Goal: Task Accomplishment & Management: Use online tool/utility

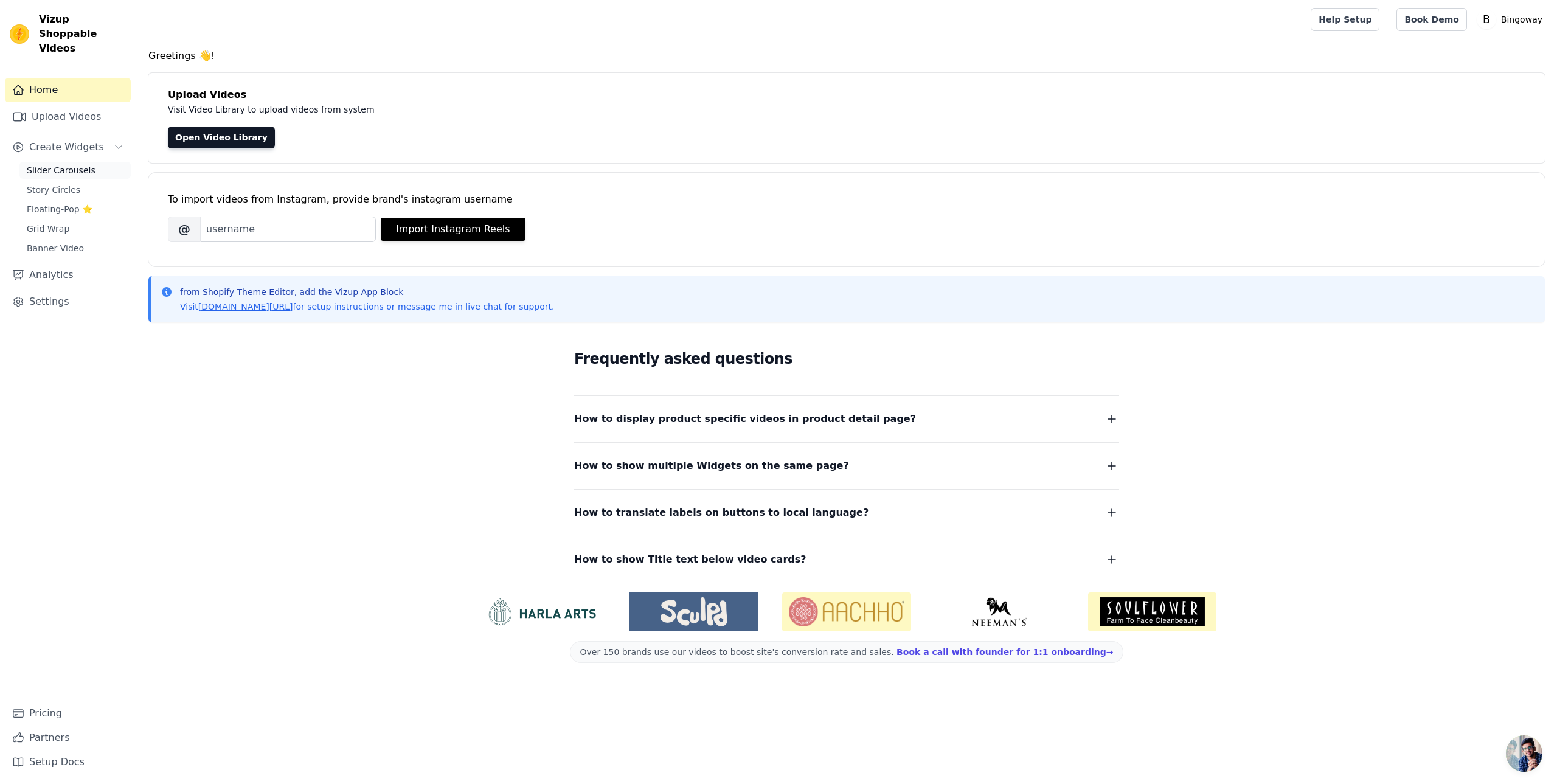
click at [58, 164] on span "Slider Carousels" at bounding box center [61, 170] width 69 height 12
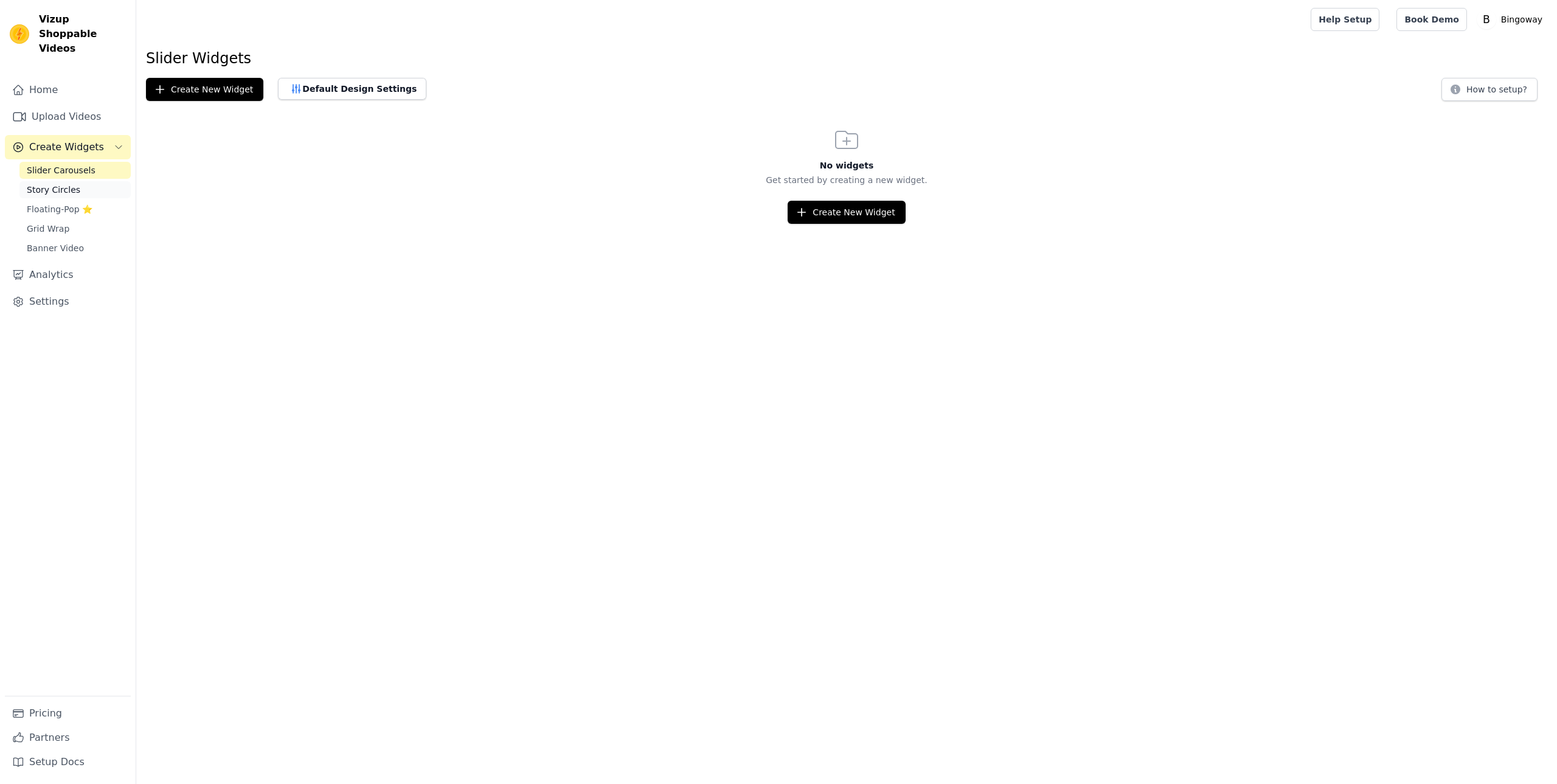
click at [60, 183] on span "Story Circles" at bounding box center [53, 189] width 53 height 12
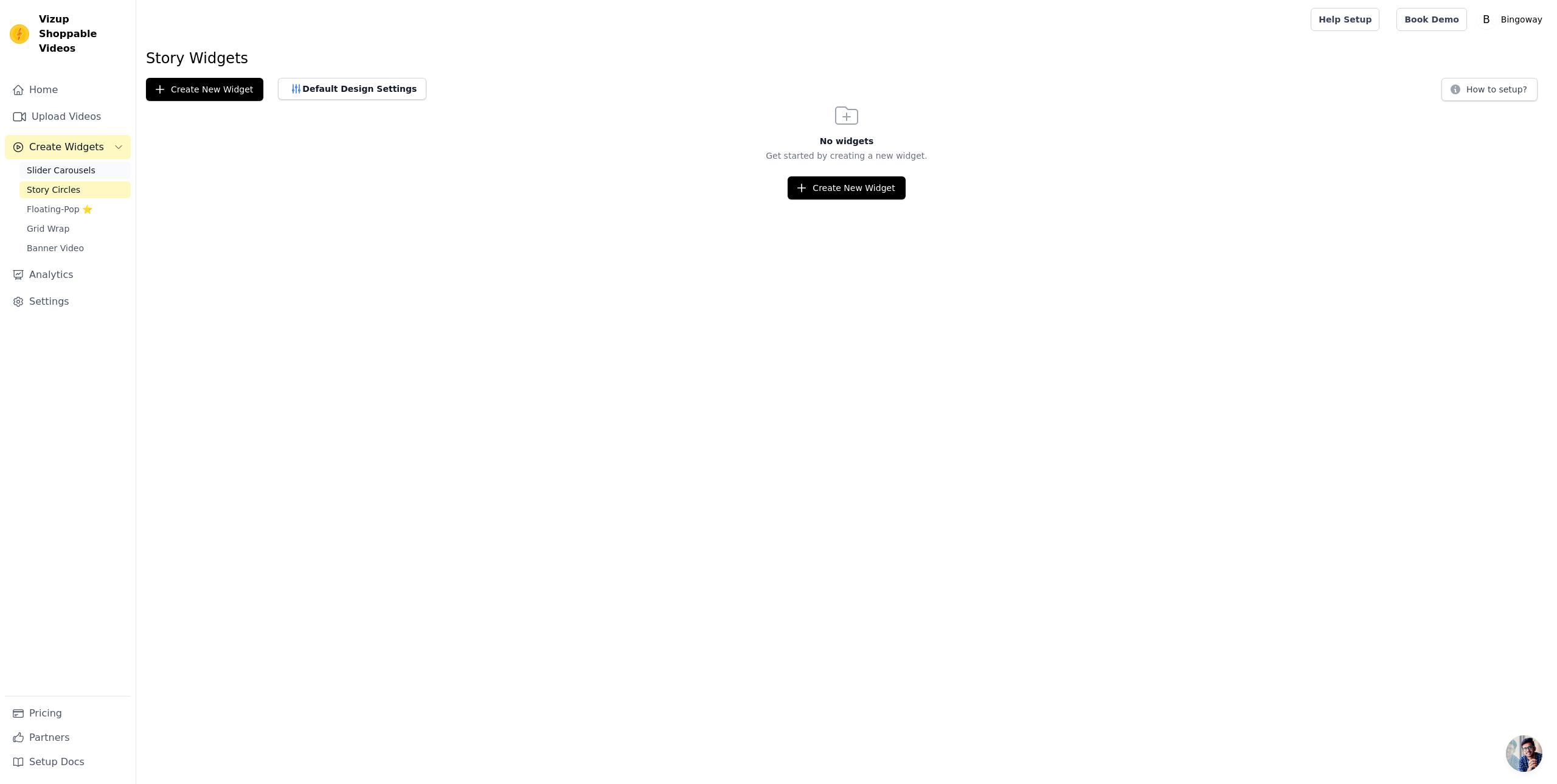
click at [89, 164] on span "Slider Carousels" at bounding box center [61, 170] width 69 height 12
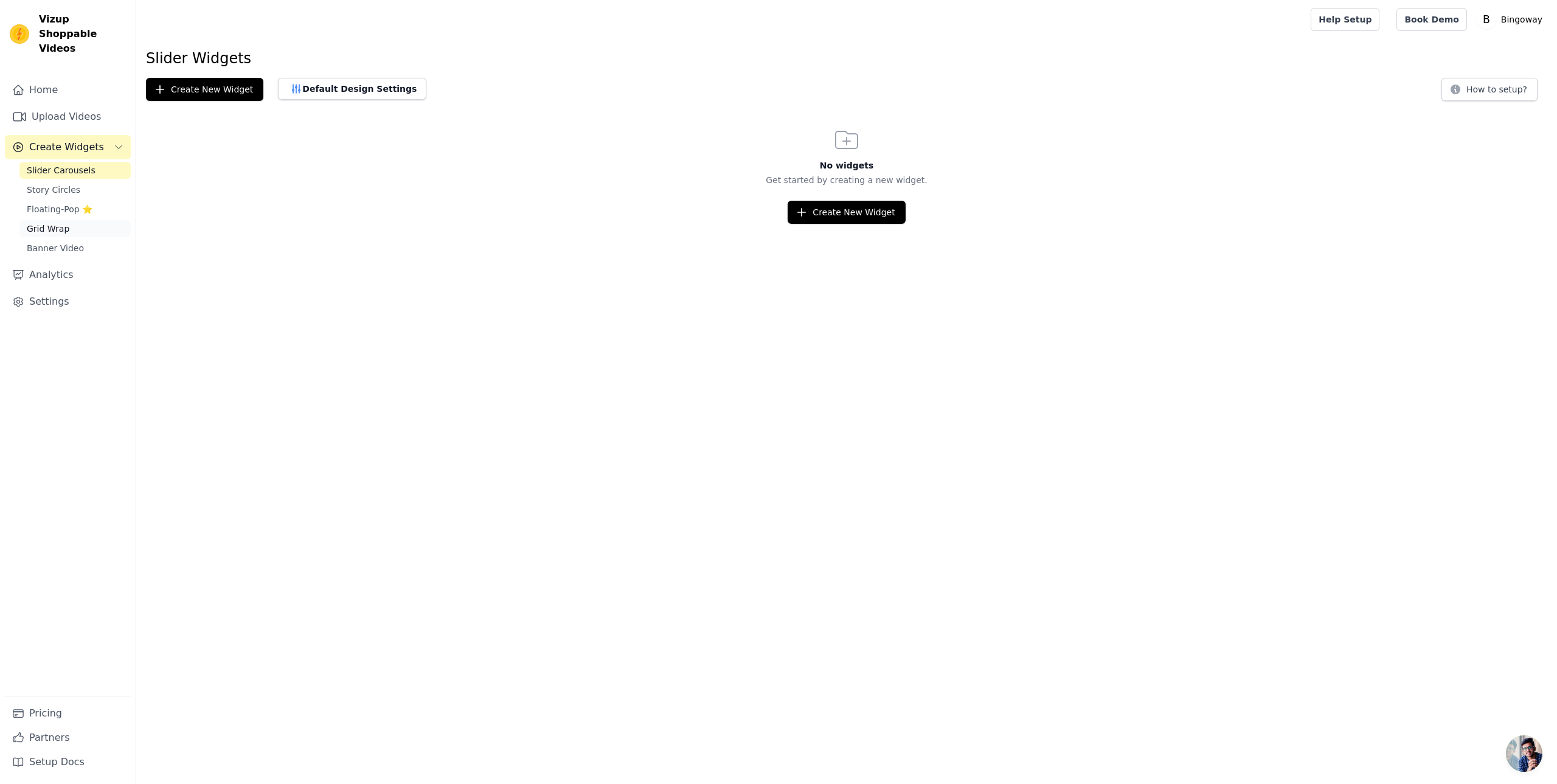
click at [49, 223] on span "Grid Wrap" at bounding box center [48, 229] width 43 height 12
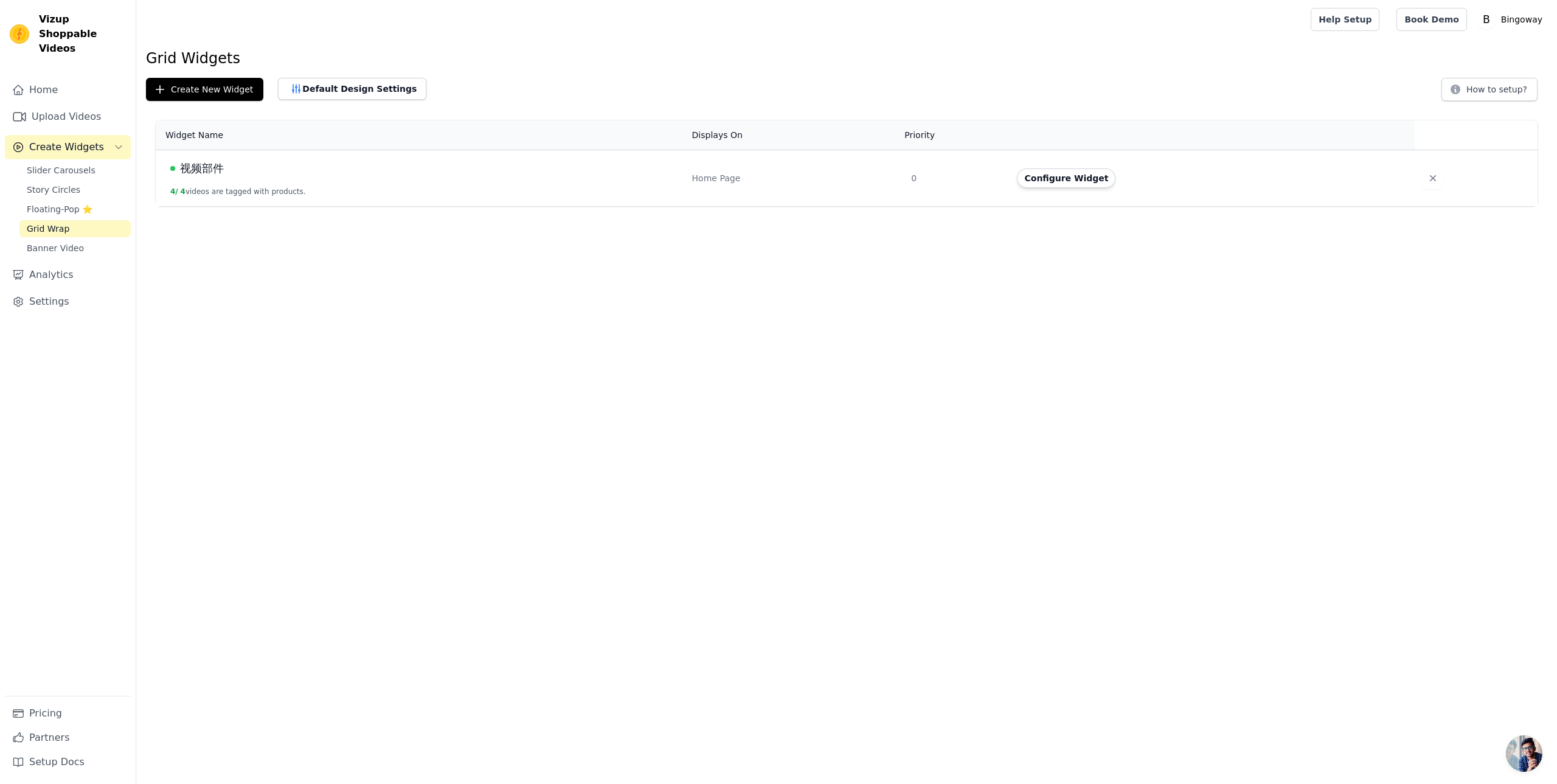
click at [317, 173] on div "视频部件" at bounding box center [424, 169] width 507 height 17
click at [1086, 185] on button "Configure Widget" at bounding box center [1066, 177] width 99 height 19
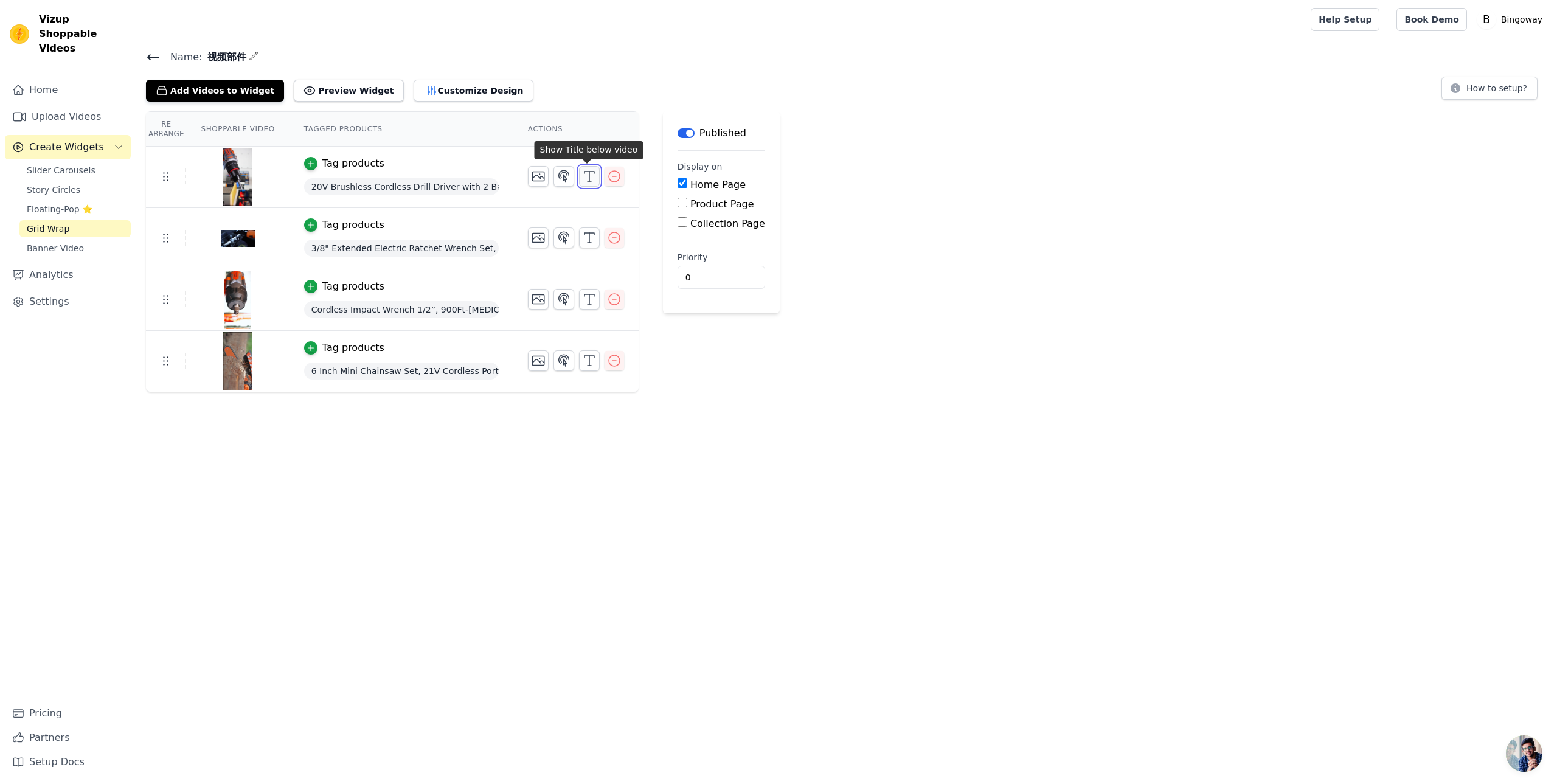
click at [589, 172] on icon "button" at bounding box center [589, 176] width 15 height 15
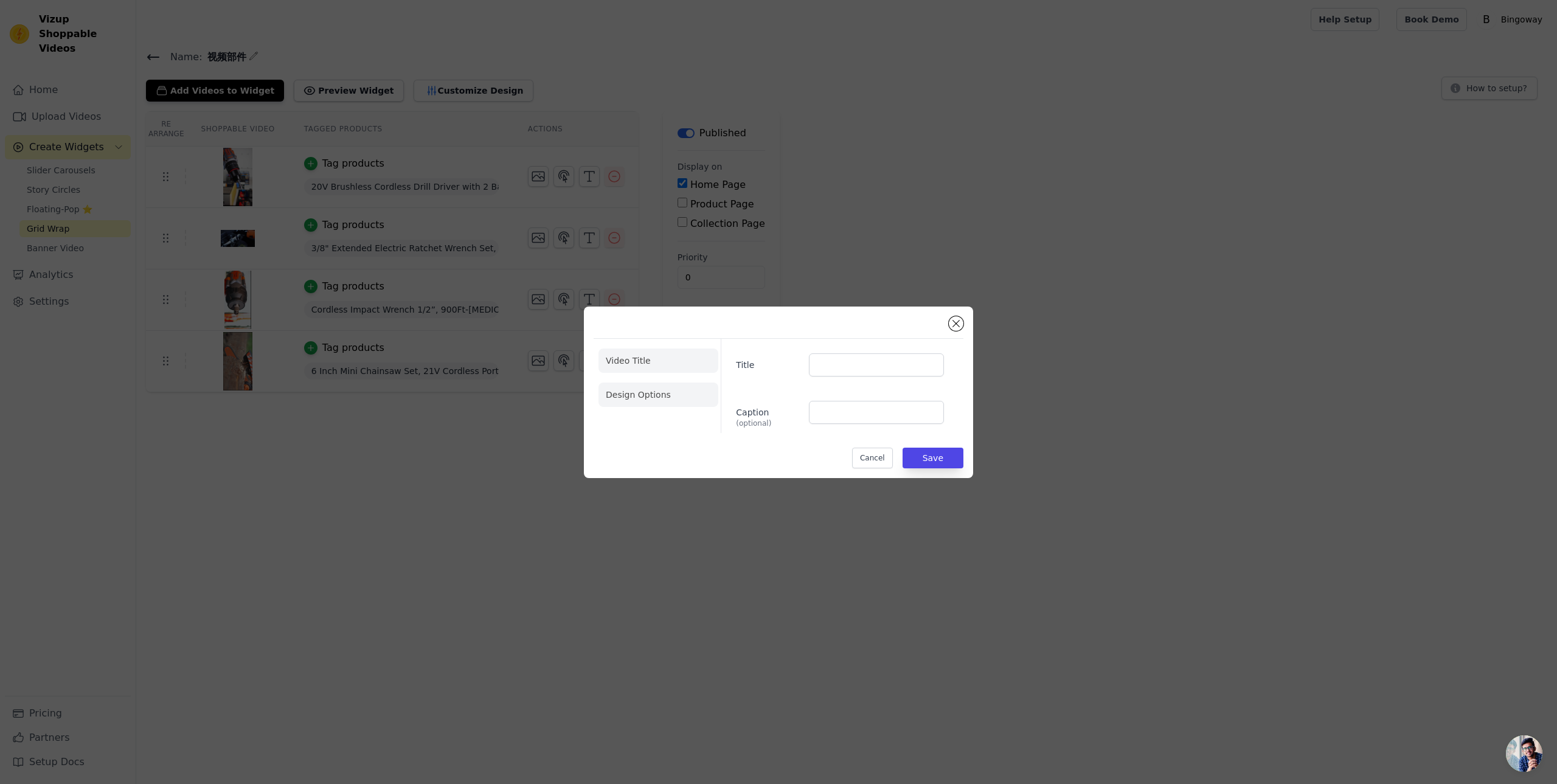
click at [648, 397] on li "Design Options" at bounding box center [659, 394] width 120 height 24
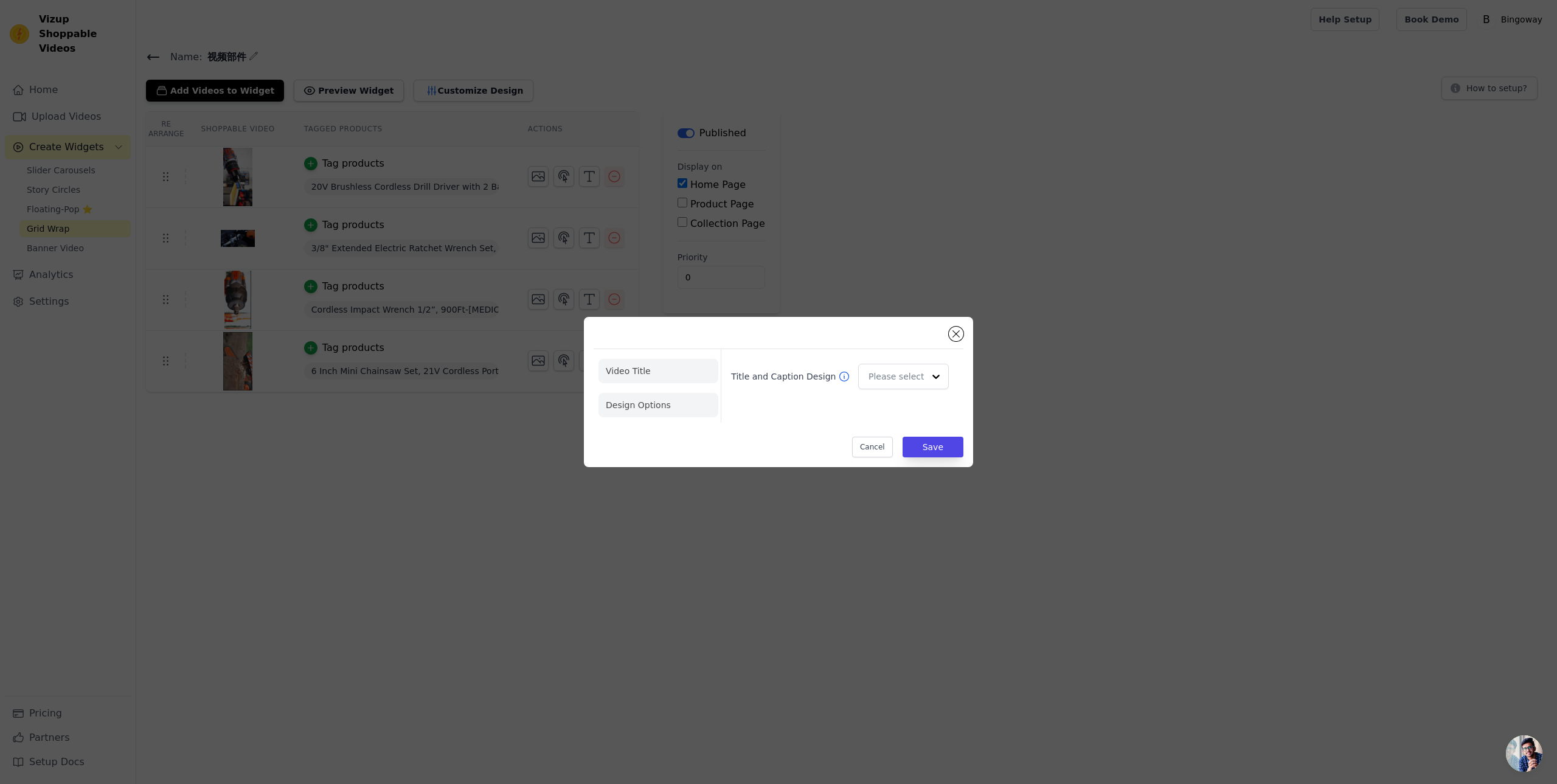
click at [642, 393] on li "Video Title" at bounding box center [659, 405] width 120 height 24
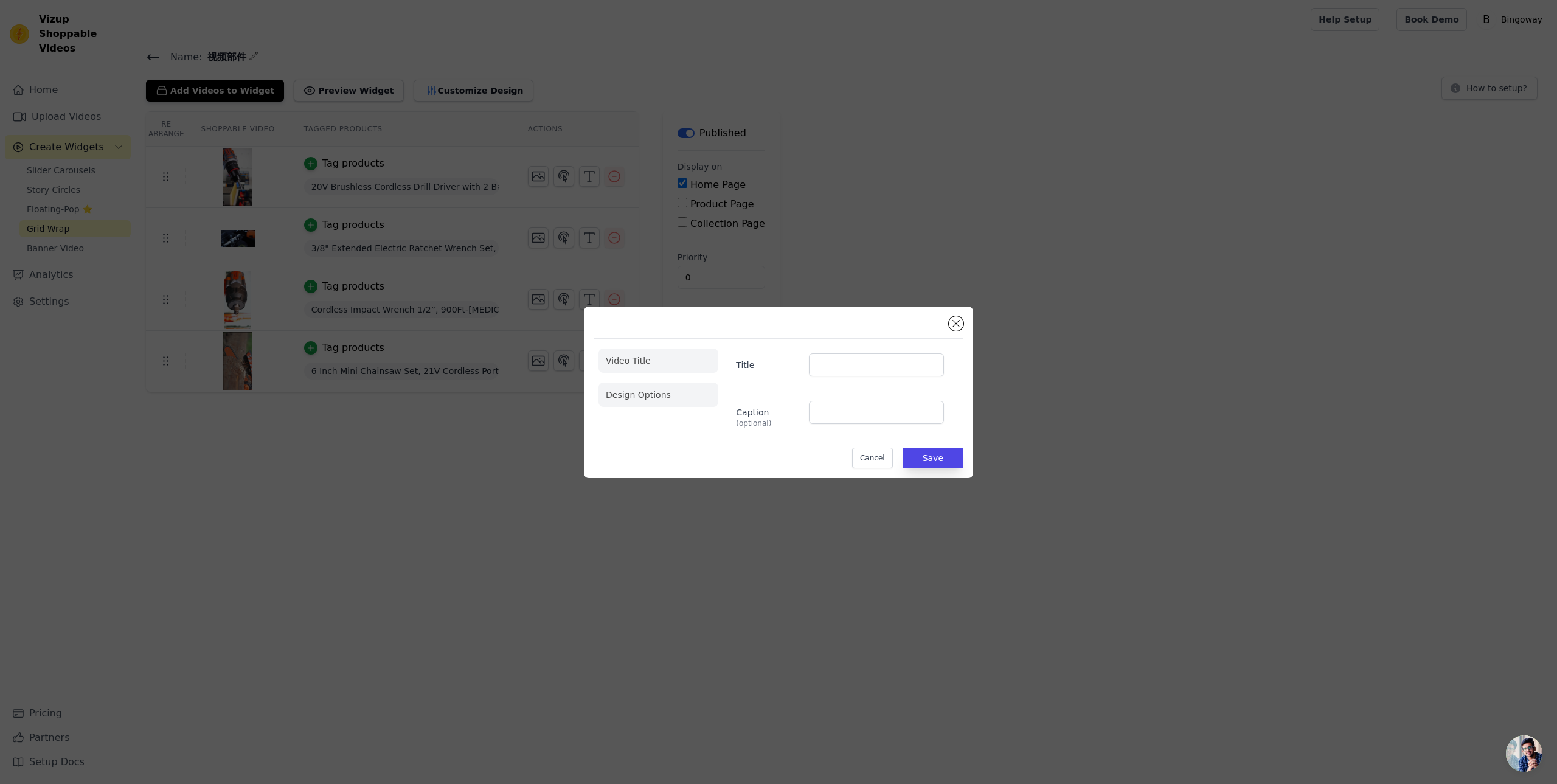
click at [645, 385] on li "Design Options" at bounding box center [659, 394] width 120 height 24
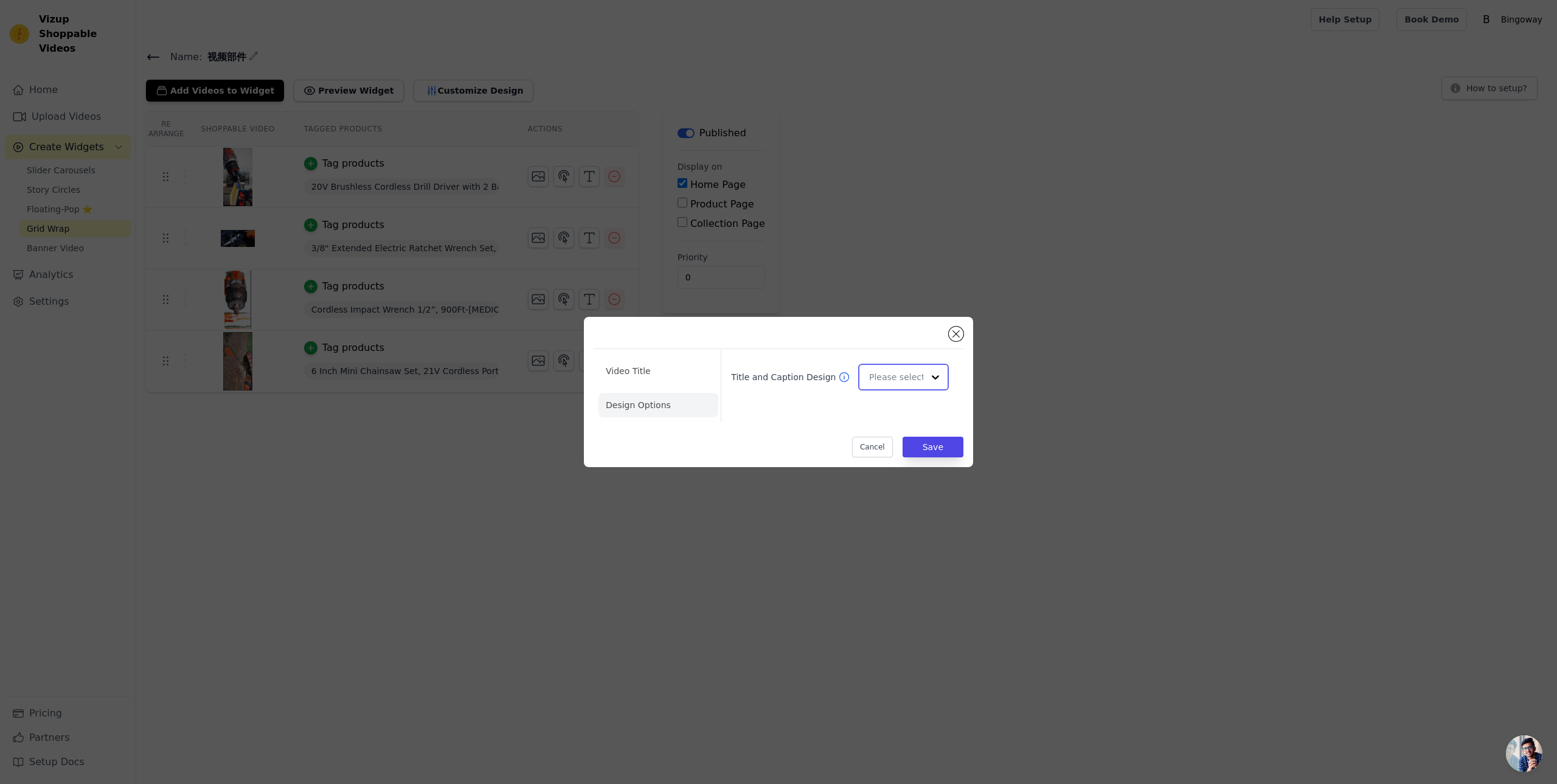
click at [917, 373] on input "Title and Caption Design" at bounding box center [896, 377] width 54 height 24
click at [882, 339] on div "Video Title Design Options Title and Caption Design Card Overlay Minimalist You…" at bounding box center [779, 392] width 370 height 131
click at [683, 393] on li "Video Title" at bounding box center [659, 405] width 120 height 24
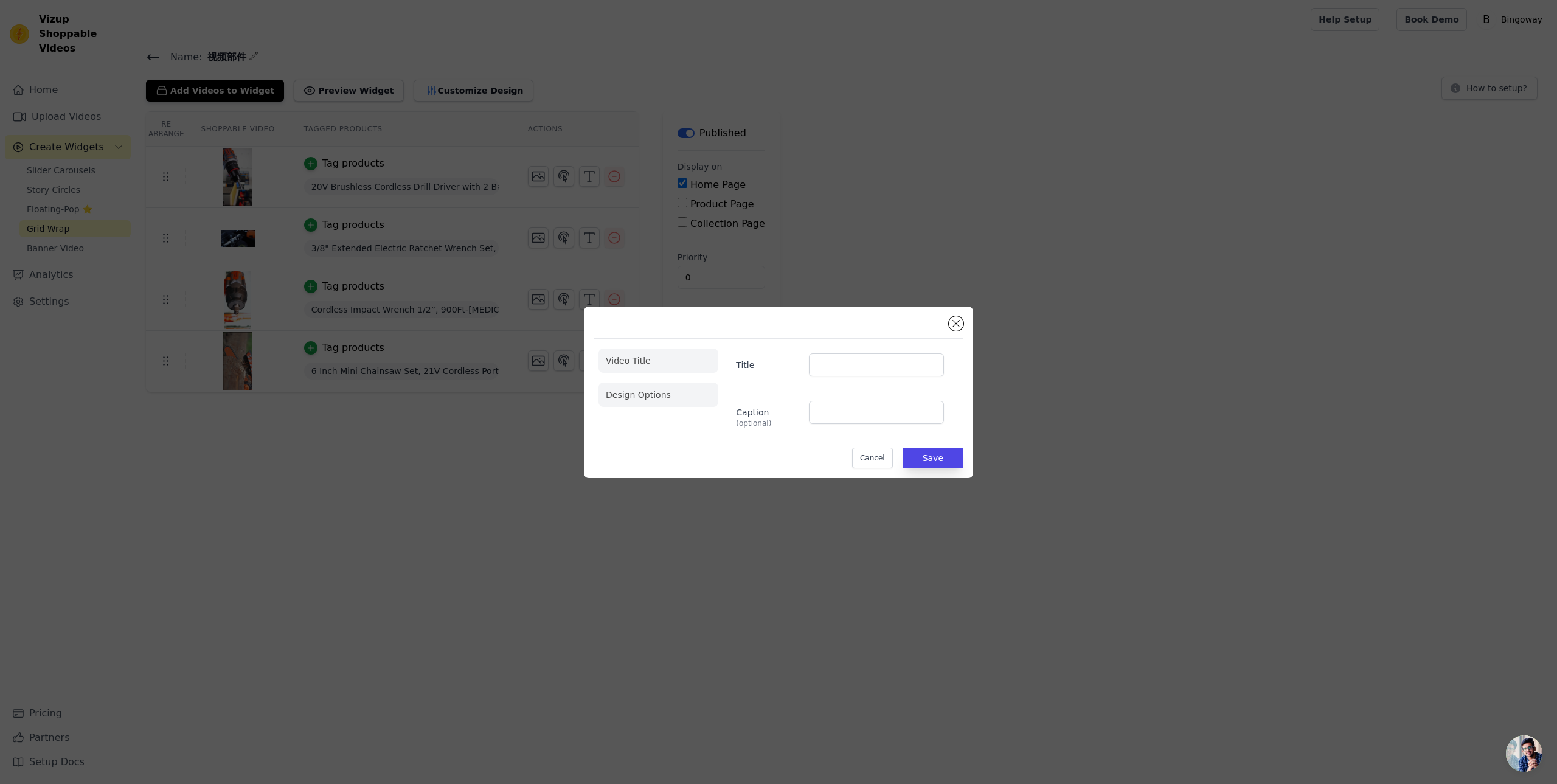
click at [653, 386] on li "Design Options" at bounding box center [659, 394] width 120 height 24
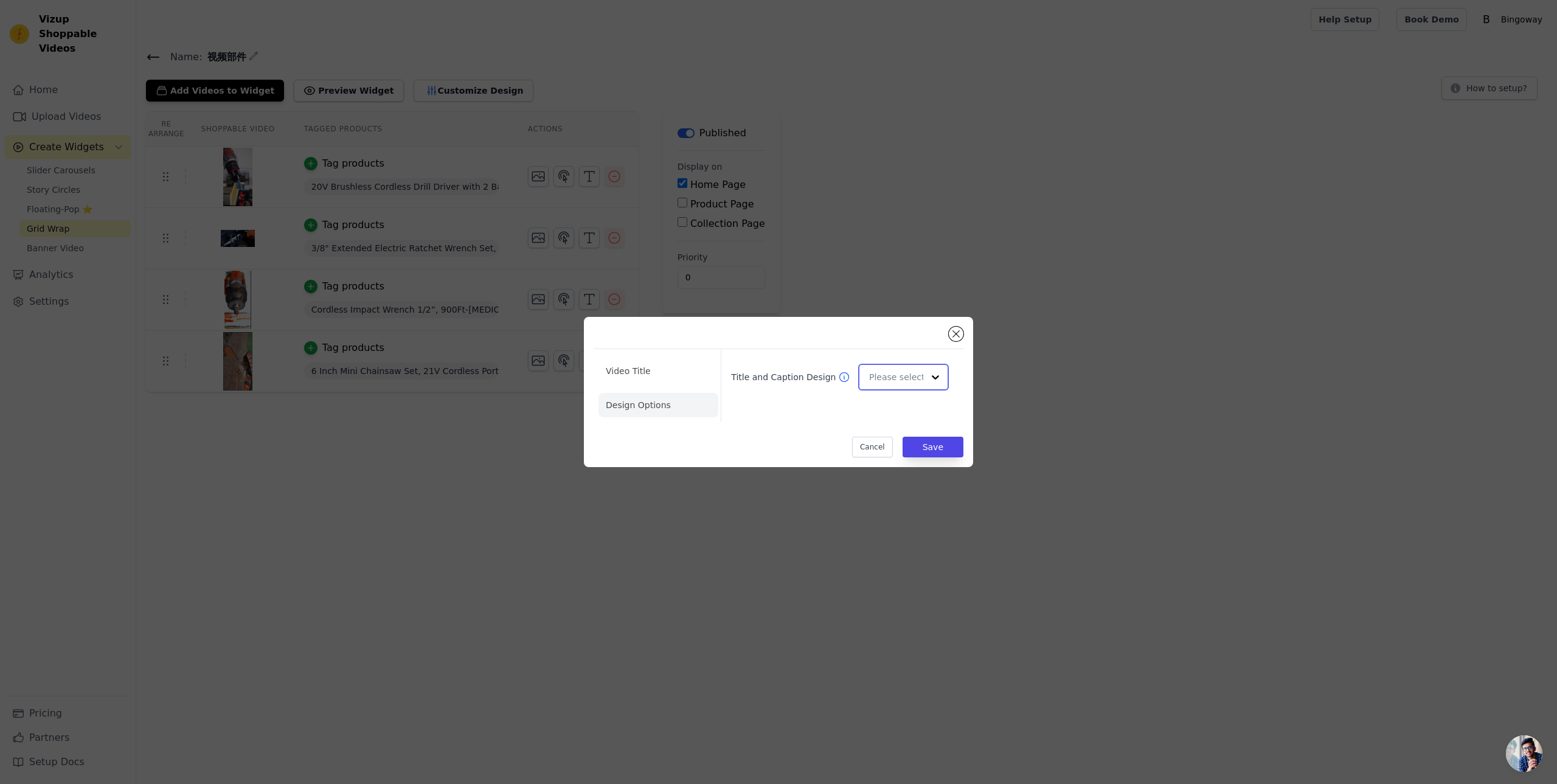
click at [890, 378] on input "Title and Caption Design" at bounding box center [896, 377] width 54 height 24
click at [800, 358] on div "Title and Caption Design Card Overlay Minimalist You are currently focused on o…" at bounding box center [837, 385] width 233 height 73
drag, startPoint x: 673, startPoint y: 370, endPoint x: 704, endPoint y: 368, distance: 31.1
click at [673, 393] on li "Video Title" at bounding box center [659, 405] width 120 height 24
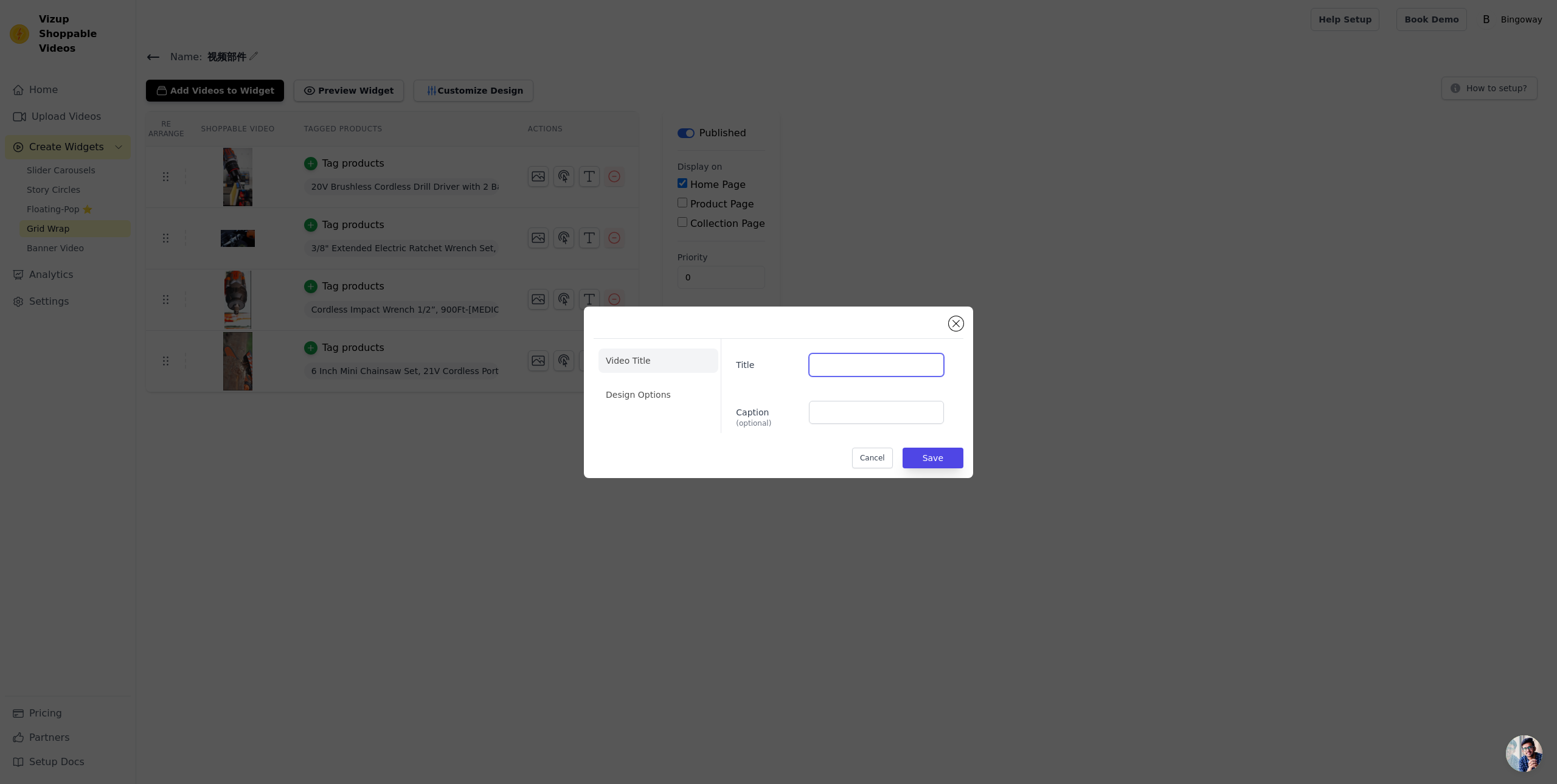
click at [823, 366] on input "Title" at bounding box center [876, 365] width 135 height 23
type input "11"
click at [765, 396] on div "Title 11 Caption (optional)" at bounding box center [837, 386] width 233 height 94
click at [725, 428] on div "Title 11 Caption (optional)" at bounding box center [837, 386] width 233 height 94
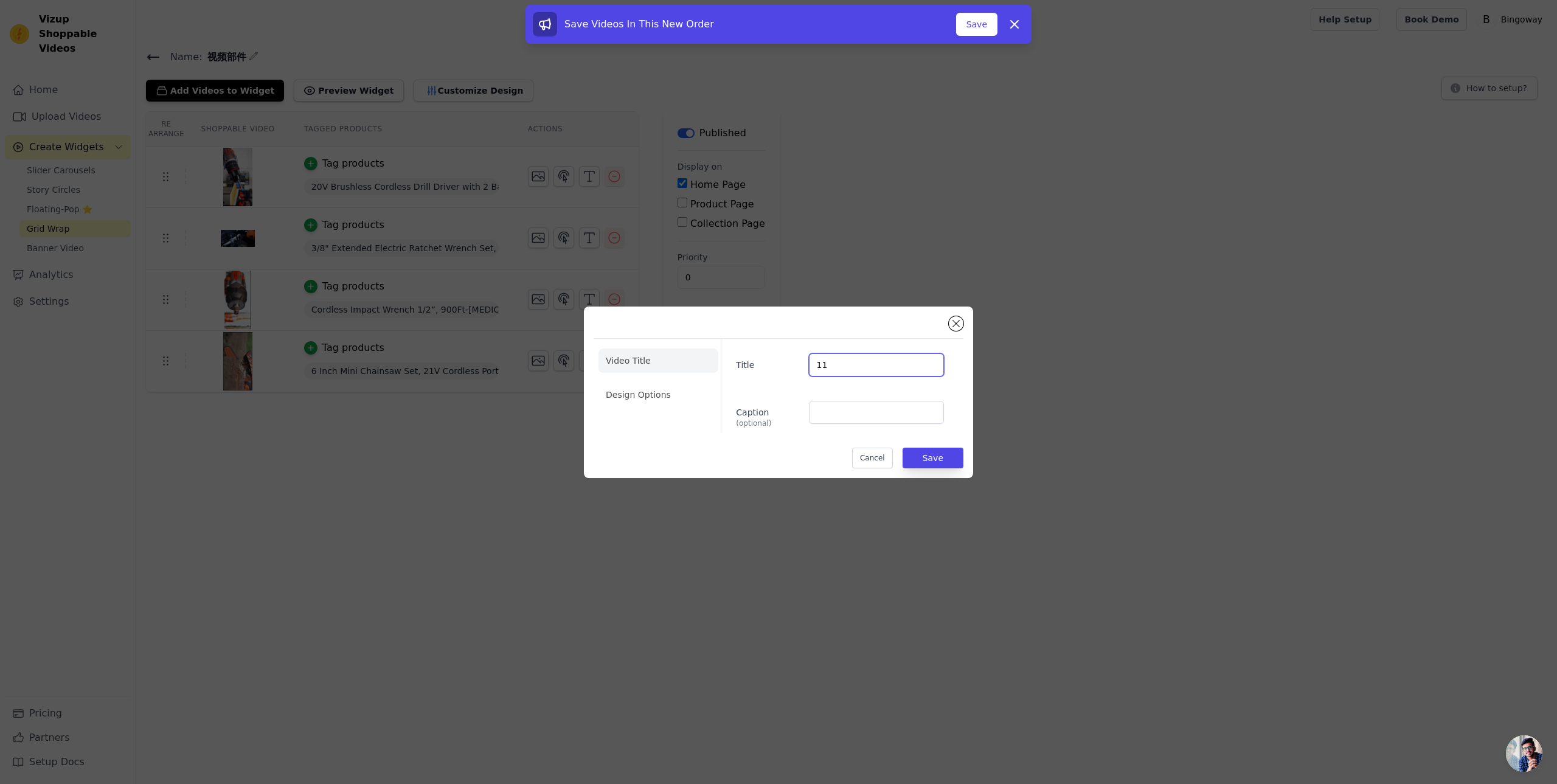
click at [852, 360] on input "11" at bounding box center [876, 365] width 135 height 23
click at [926, 457] on button "Save" at bounding box center [933, 458] width 61 height 21
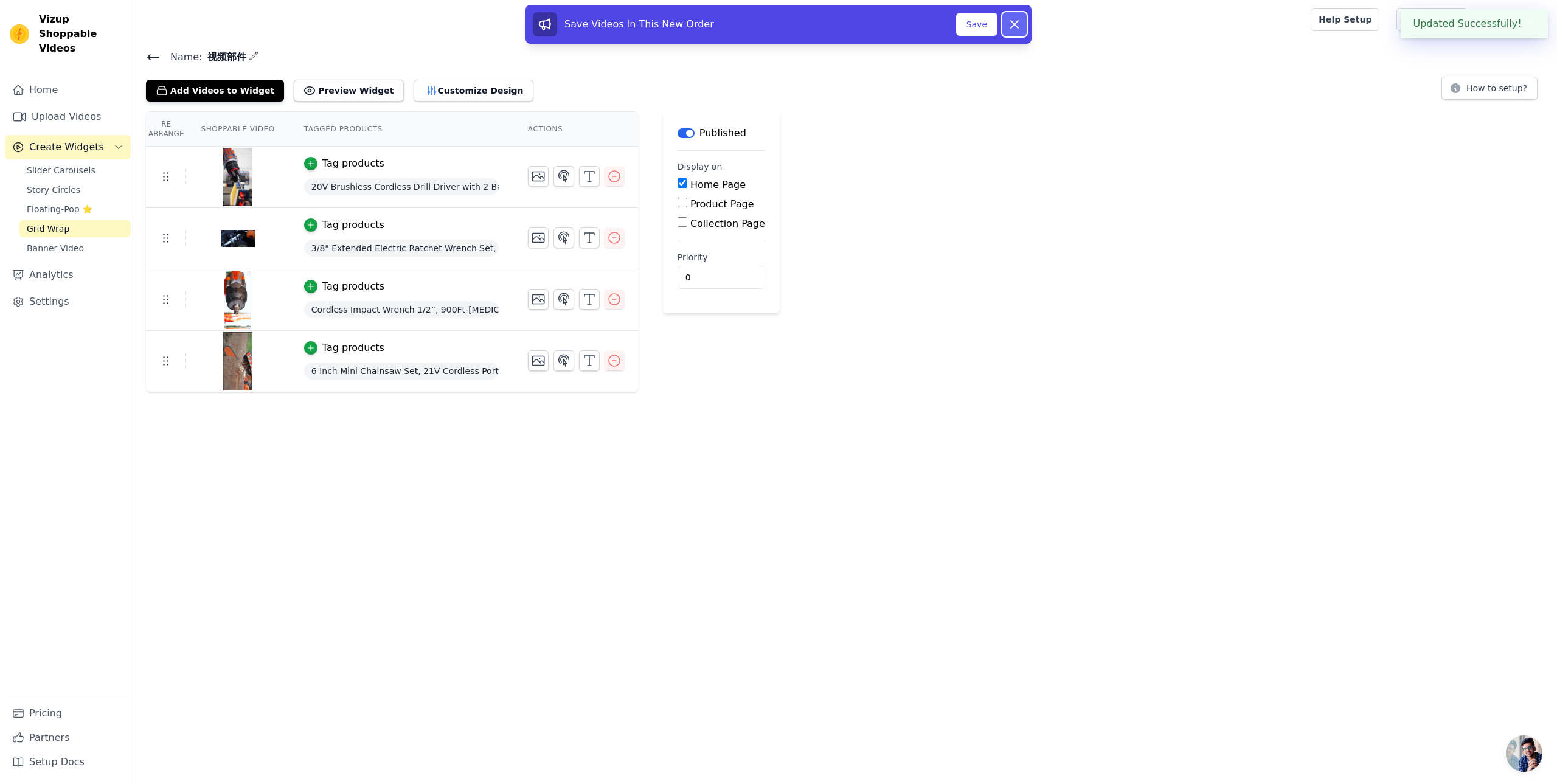
click at [1017, 24] on icon at bounding box center [1014, 25] width 15 height 15
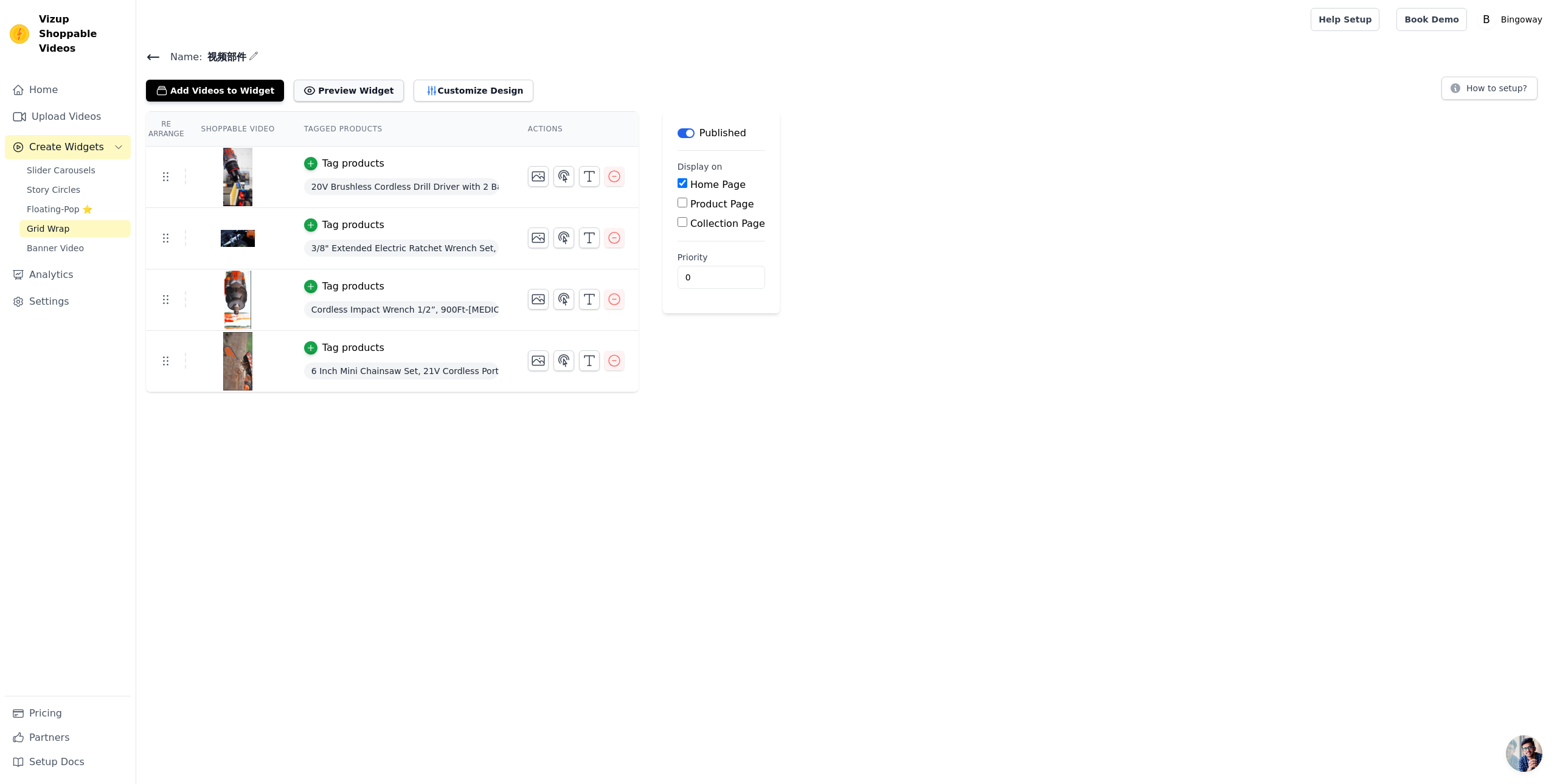
click at [335, 90] on button "Preview Widget" at bounding box center [348, 90] width 109 height 22
click at [592, 172] on polyline "button" at bounding box center [589, 172] width 10 height 2
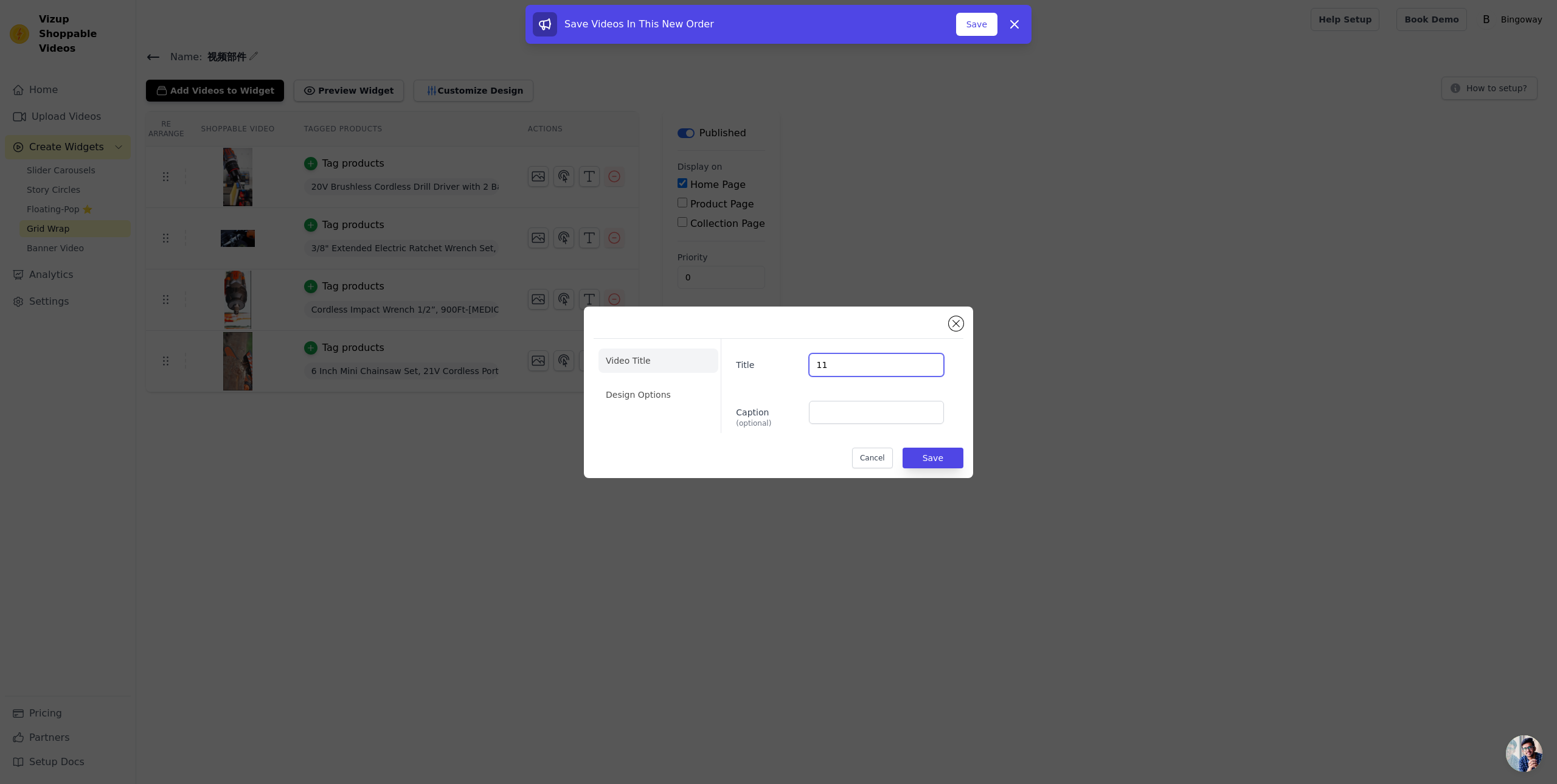
type input "1"
click at [933, 460] on button "Save" at bounding box center [933, 458] width 61 height 21
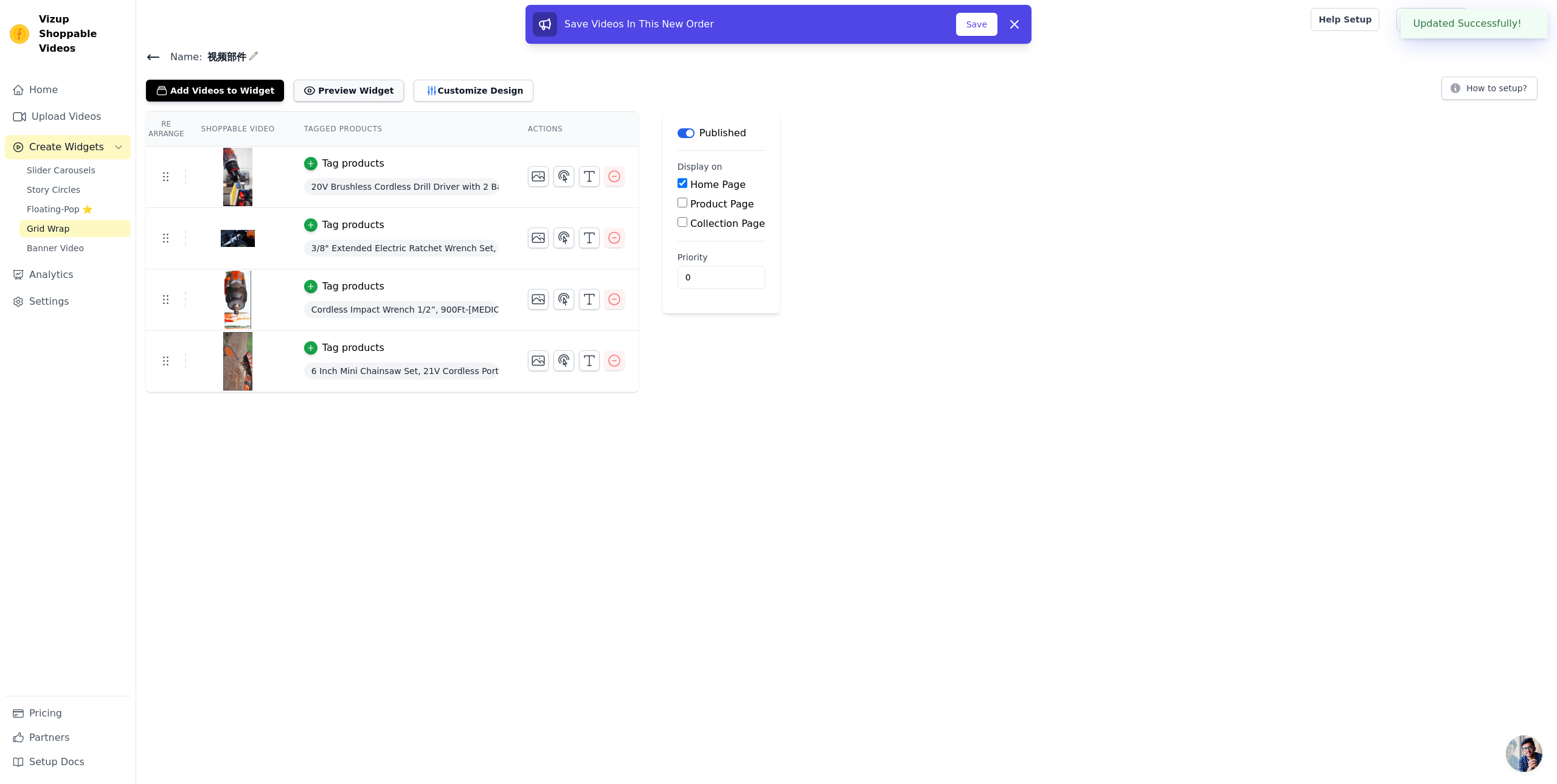
click at [348, 86] on button "Preview Widget" at bounding box center [348, 90] width 109 height 22
click at [460, 86] on button "Customize Design" at bounding box center [474, 90] width 120 height 22
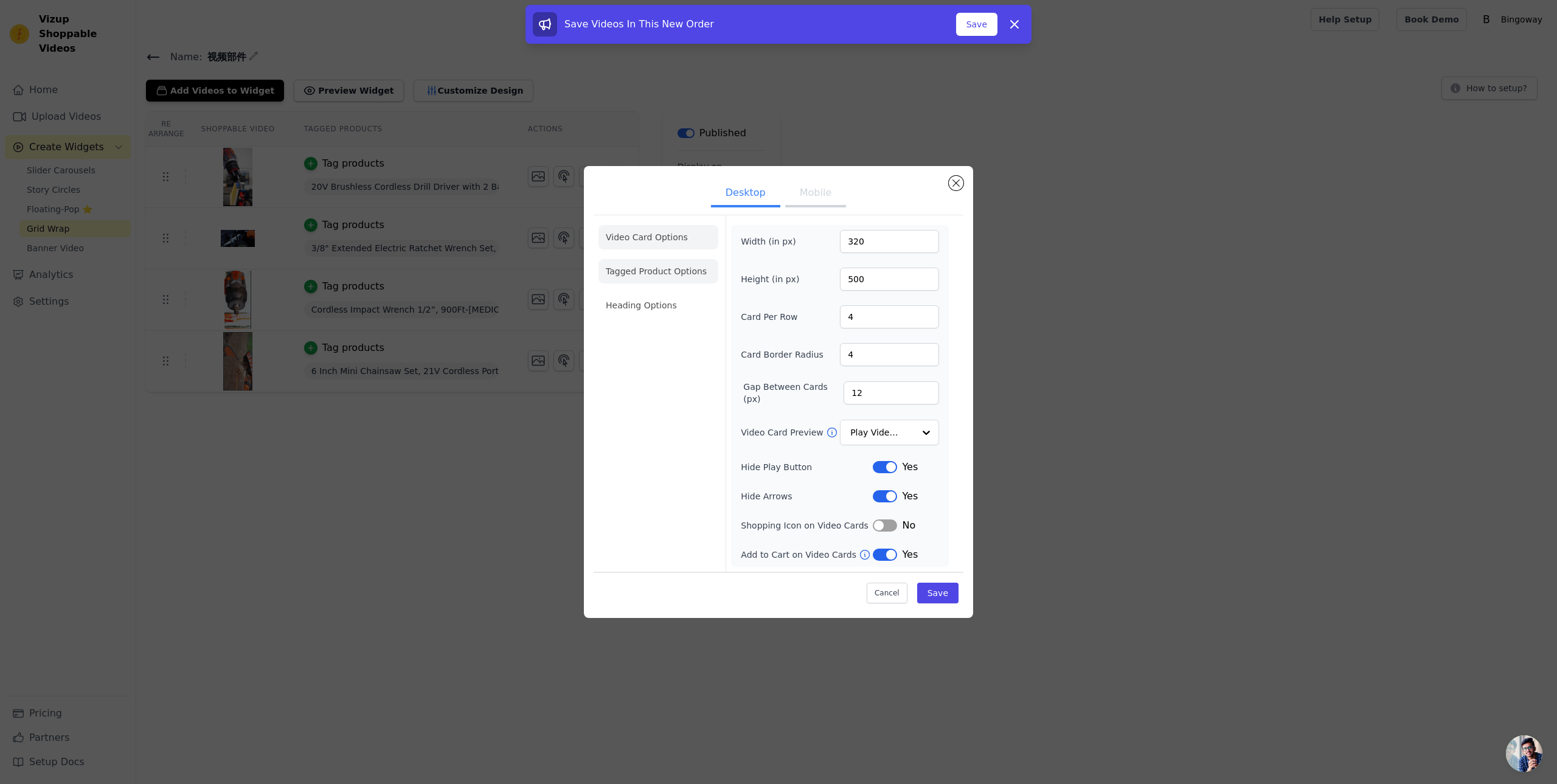
click at [658, 268] on li "Tagged Product Options" at bounding box center [659, 271] width 120 height 24
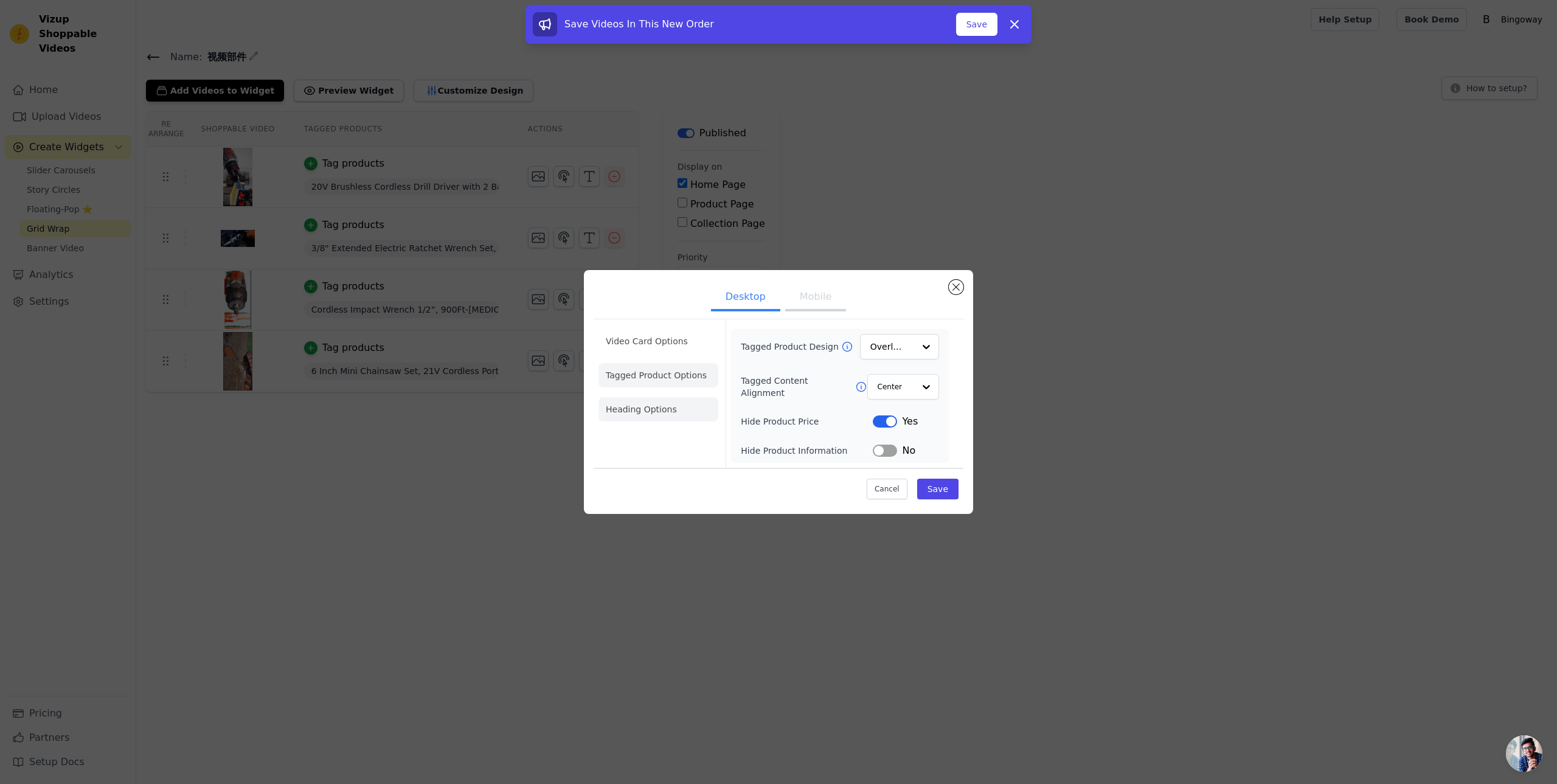
click at [653, 402] on li "Heading Options" at bounding box center [659, 409] width 120 height 24
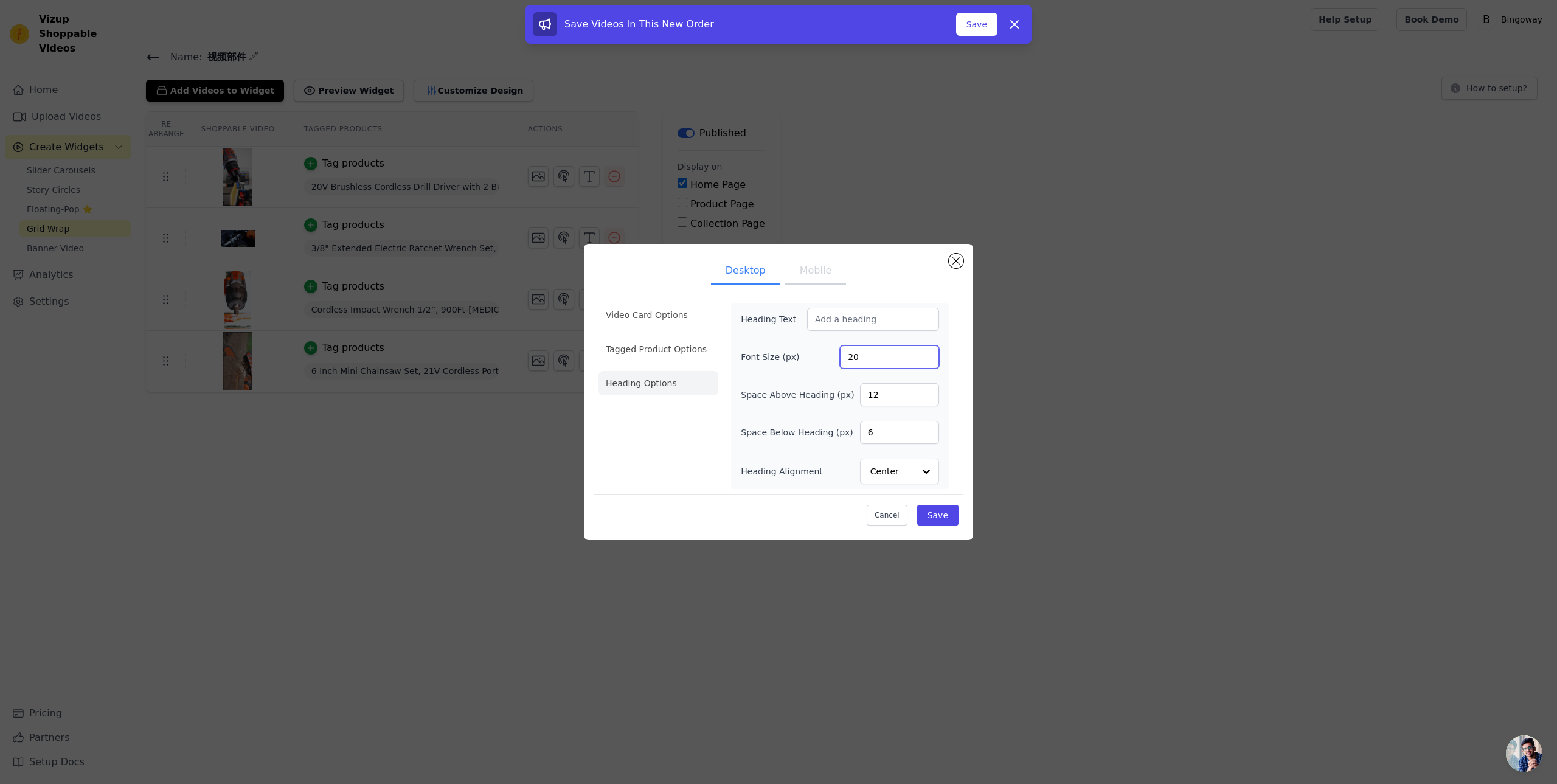
click at [815, 350] on div "Font Size (px) 20" at bounding box center [840, 357] width 198 height 23
type input "30"
click at [895, 476] on input "Heading Alignment" at bounding box center [892, 471] width 43 height 24
click at [822, 485] on div "Heading Text Font Size (px) 30 Space Above Heading (px) 12 Space Below Heading …" at bounding box center [840, 396] width 218 height 186
click at [938, 512] on button "Save" at bounding box center [938, 514] width 41 height 21
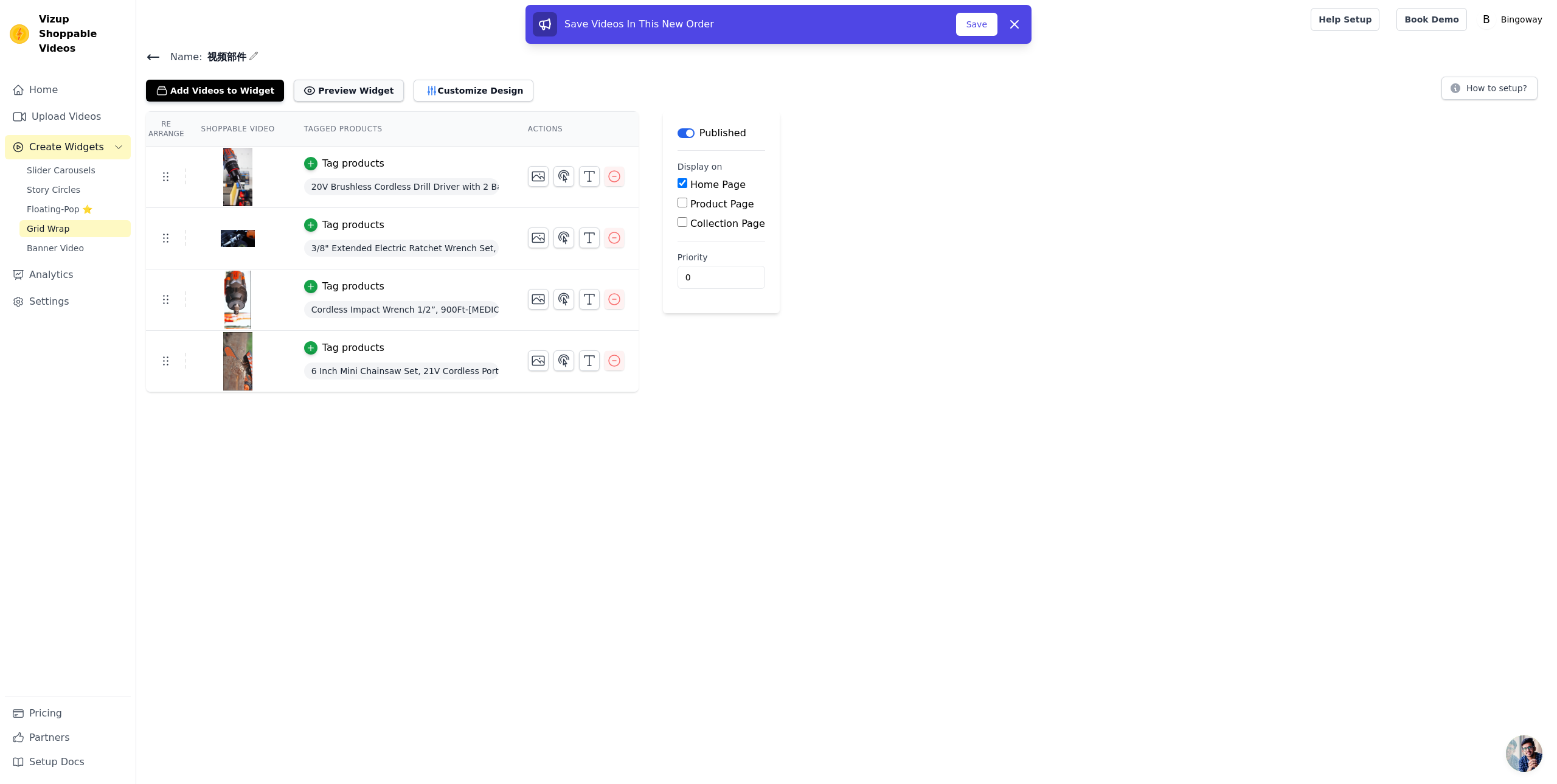
click at [360, 91] on button "Preview Widget" at bounding box center [348, 90] width 109 height 22
